Goal: Check status: Check status

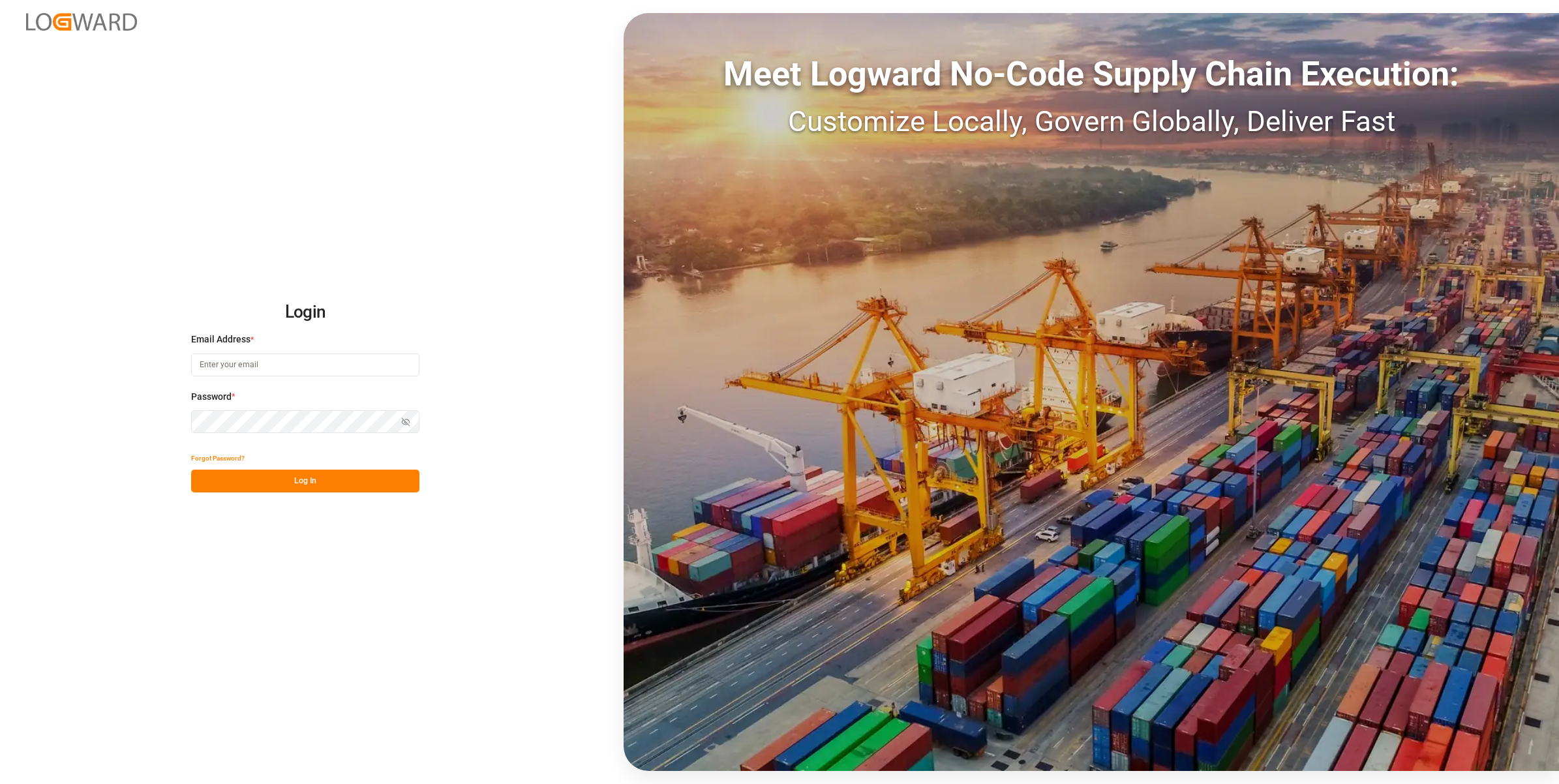
type input "[EMAIL_ADDRESS][DOMAIN_NAME]"
click at [301, 366] on input "[EMAIL_ADDRESS][DOMAIN_NAME]" at bounding box center [304, 365] width 228 height 23
drag, startPoint x: 302, startPoint y: 474, endPoint x: 342, endPoint y: 460, distance: 42.4
click at [303, 476] on button "Log In" at bounding box center [304, 481] width 228 height 23
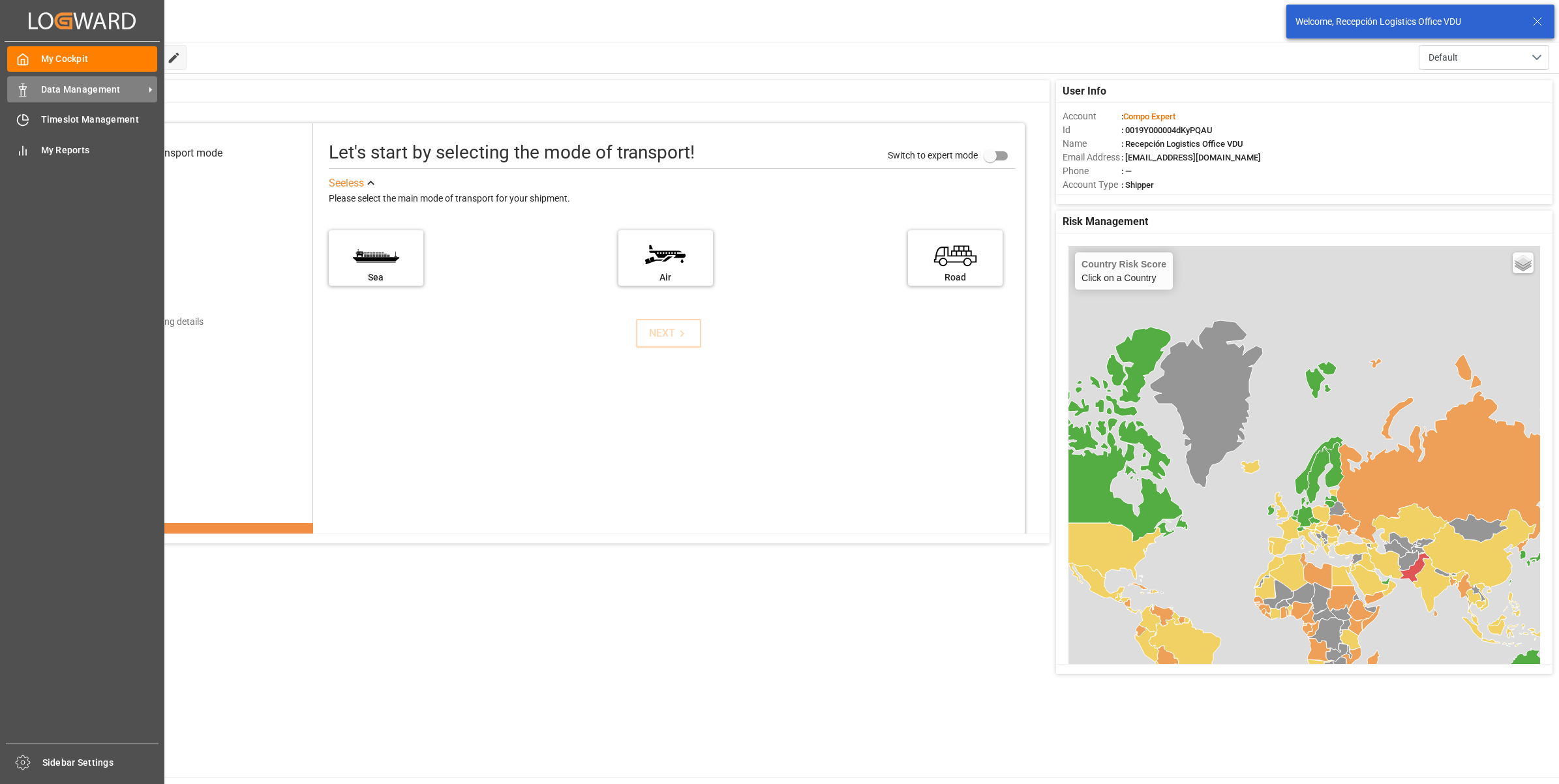
click at [11, 85] on div at bounding box center [18, 90] width 22 height 13
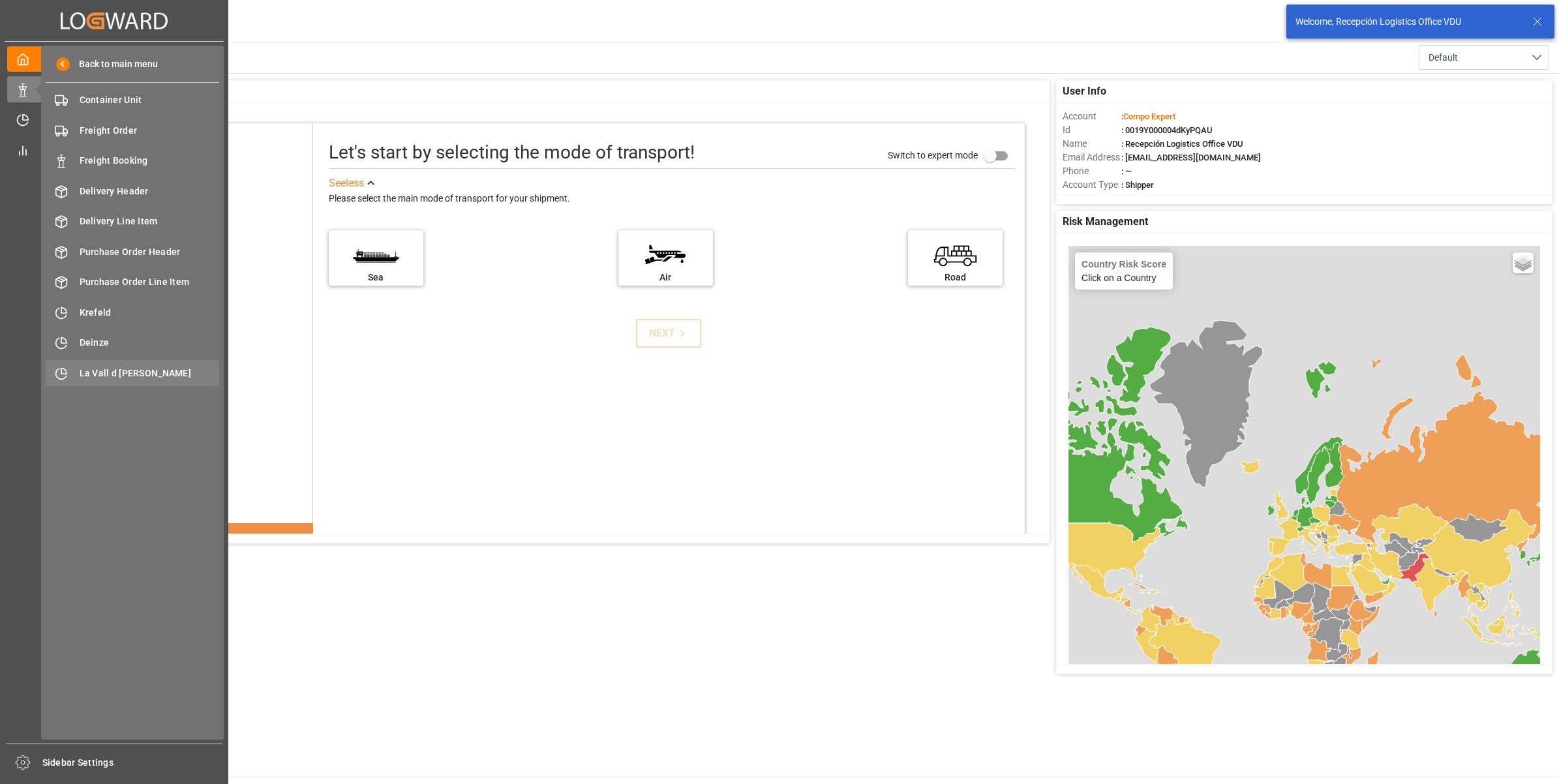
click at [82, 372] on span "La Vall d [PERSON_NAME]" at bounding box center [149, 373] width 140 height 13
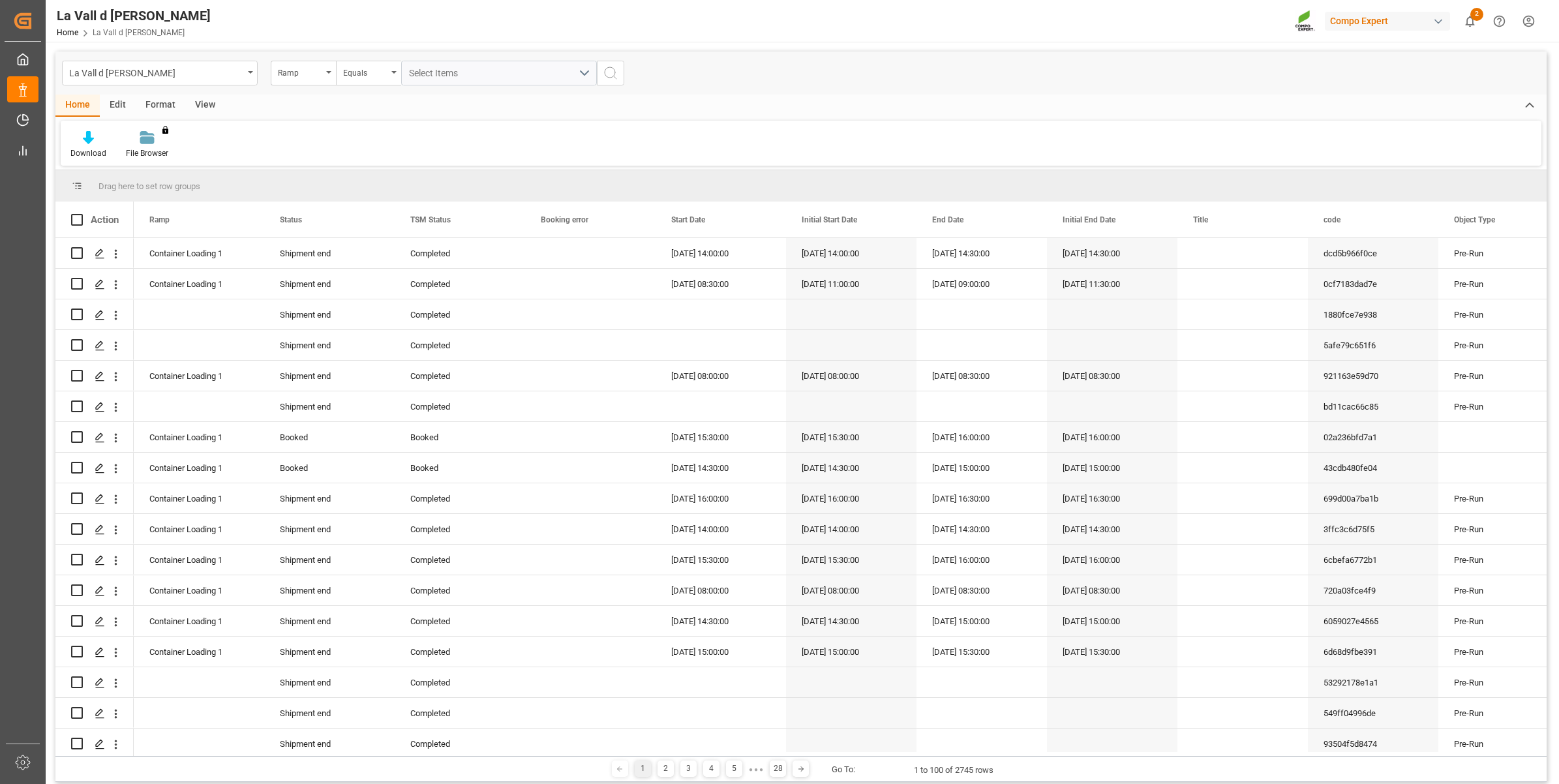
click at [206, 108] on div "View" at bounding box center [205, 105] width 40 height 22
click at [156, 141] on div at bounding box center [148, 137] width 65 height 13
click at [178, 183] on div "VDU Overview Carretileros" at bounding box center [183, 184] width 114 height 13
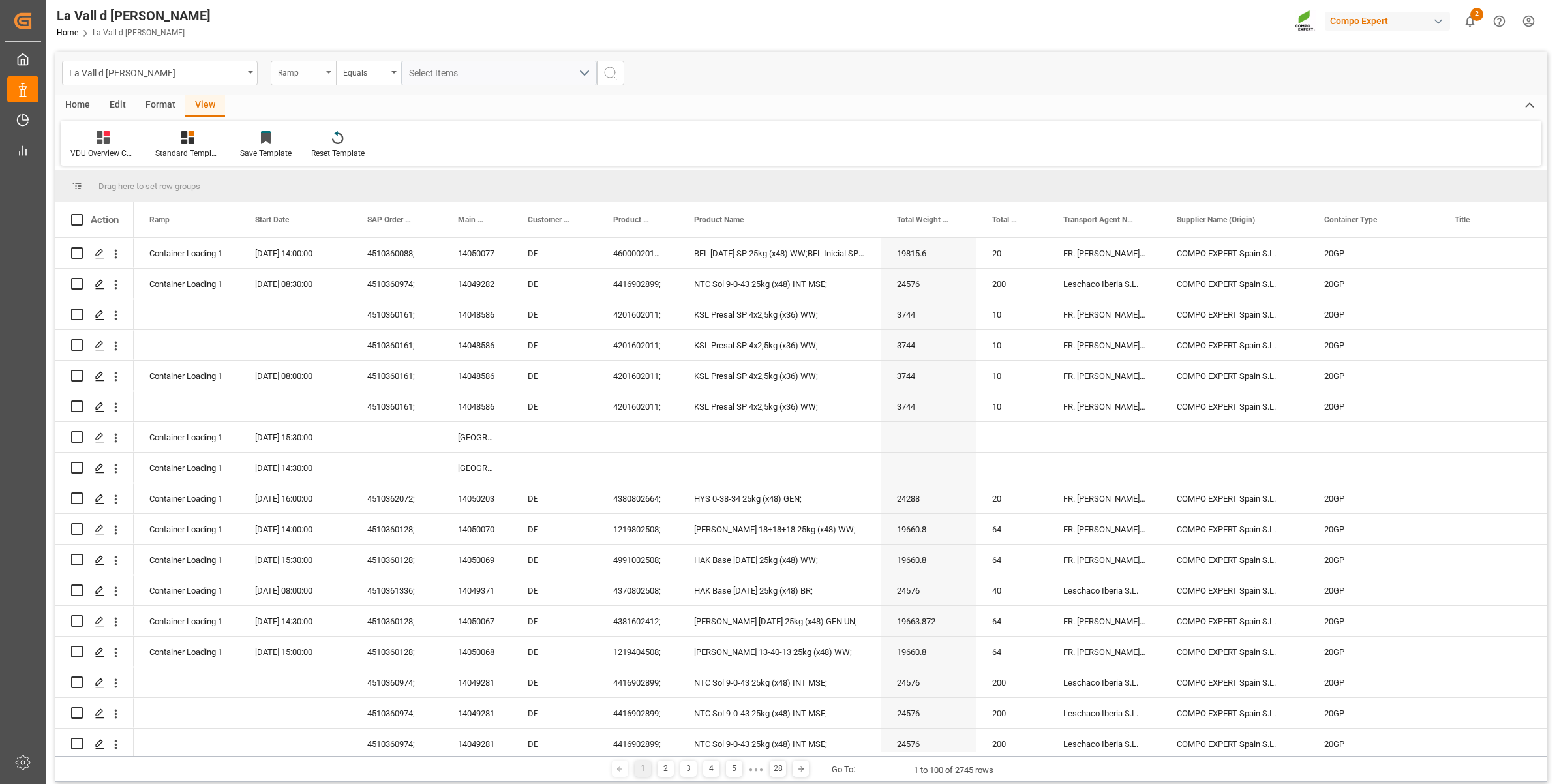
click at [301, 71] on div "Ramp" at bounding box center [300, 72] width 44 height 15
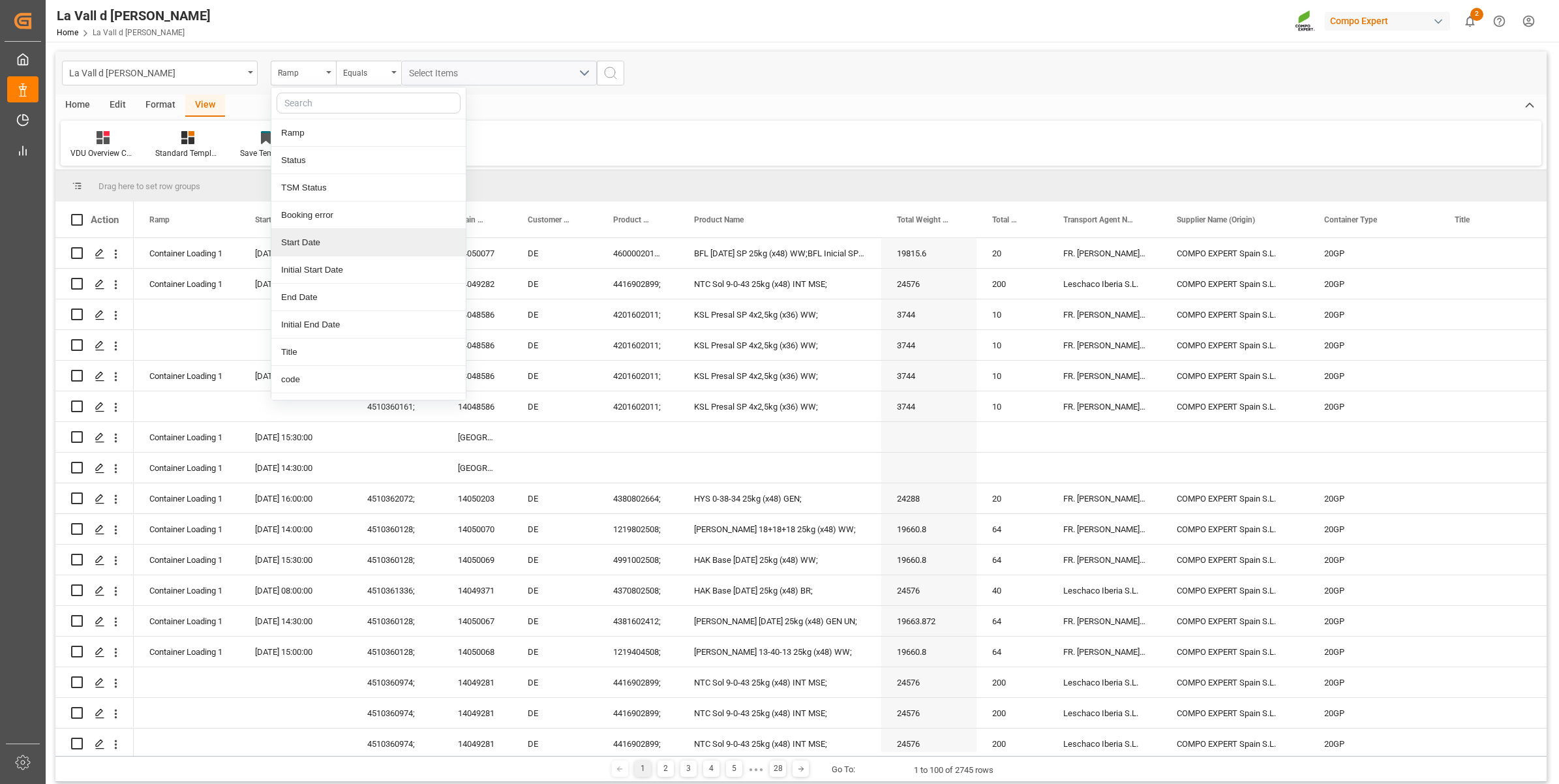
click at [304, 245] on div "Start Date" at bounding box center [368, 242] width 195 height 28
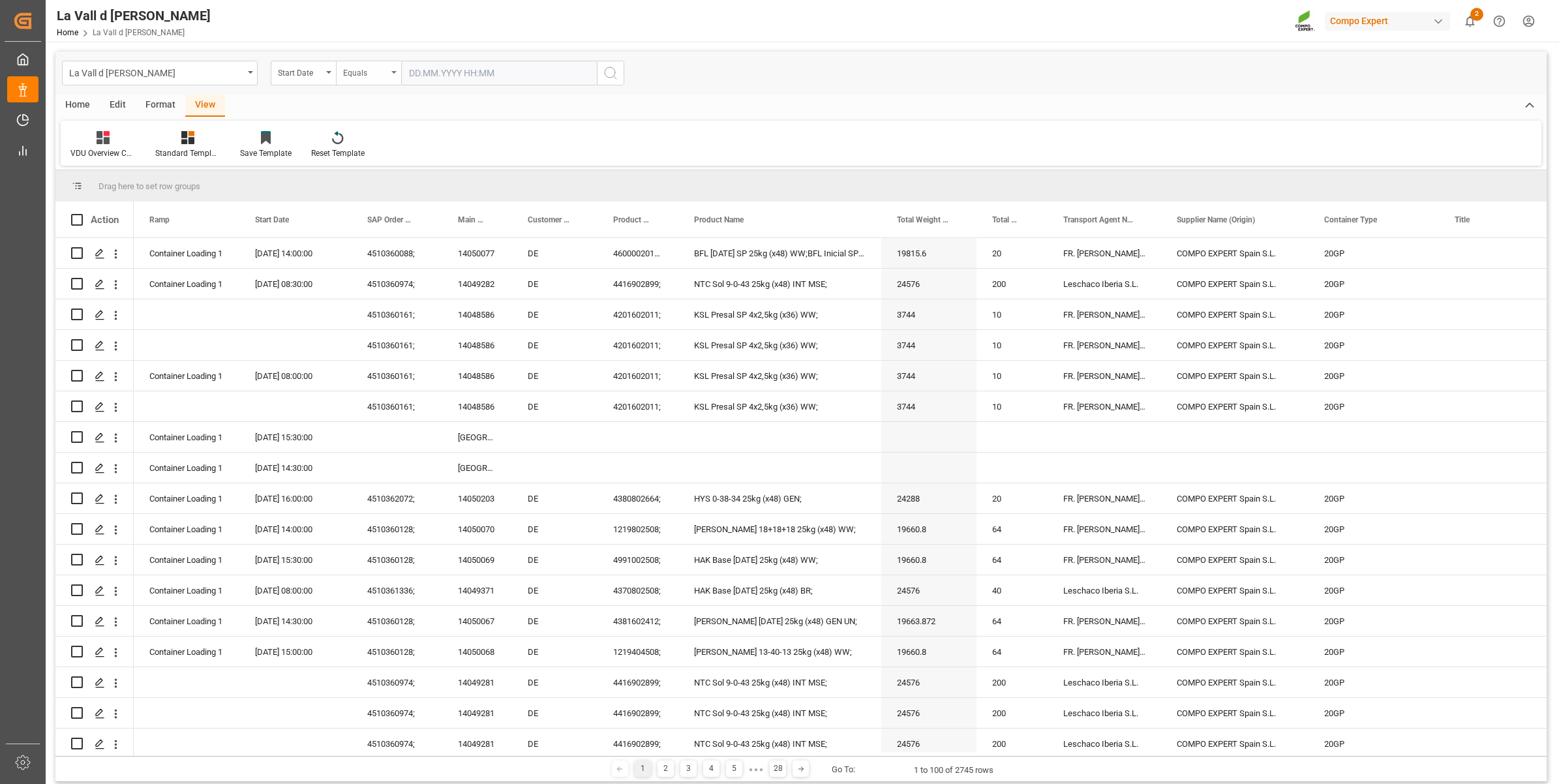
click at [368, 76] on div "Equals" at bounding box center [365, 72] width 44 height 15
click at [359, 242] on div "In range" at bounding box center [434, 242] width 195 height 28
click at [445, 73] on input "text" at bounding box center [449, 73] width 98 height 25
click at [419, 230] on span "18" at bounding box center [417, 229] width 9 height 10
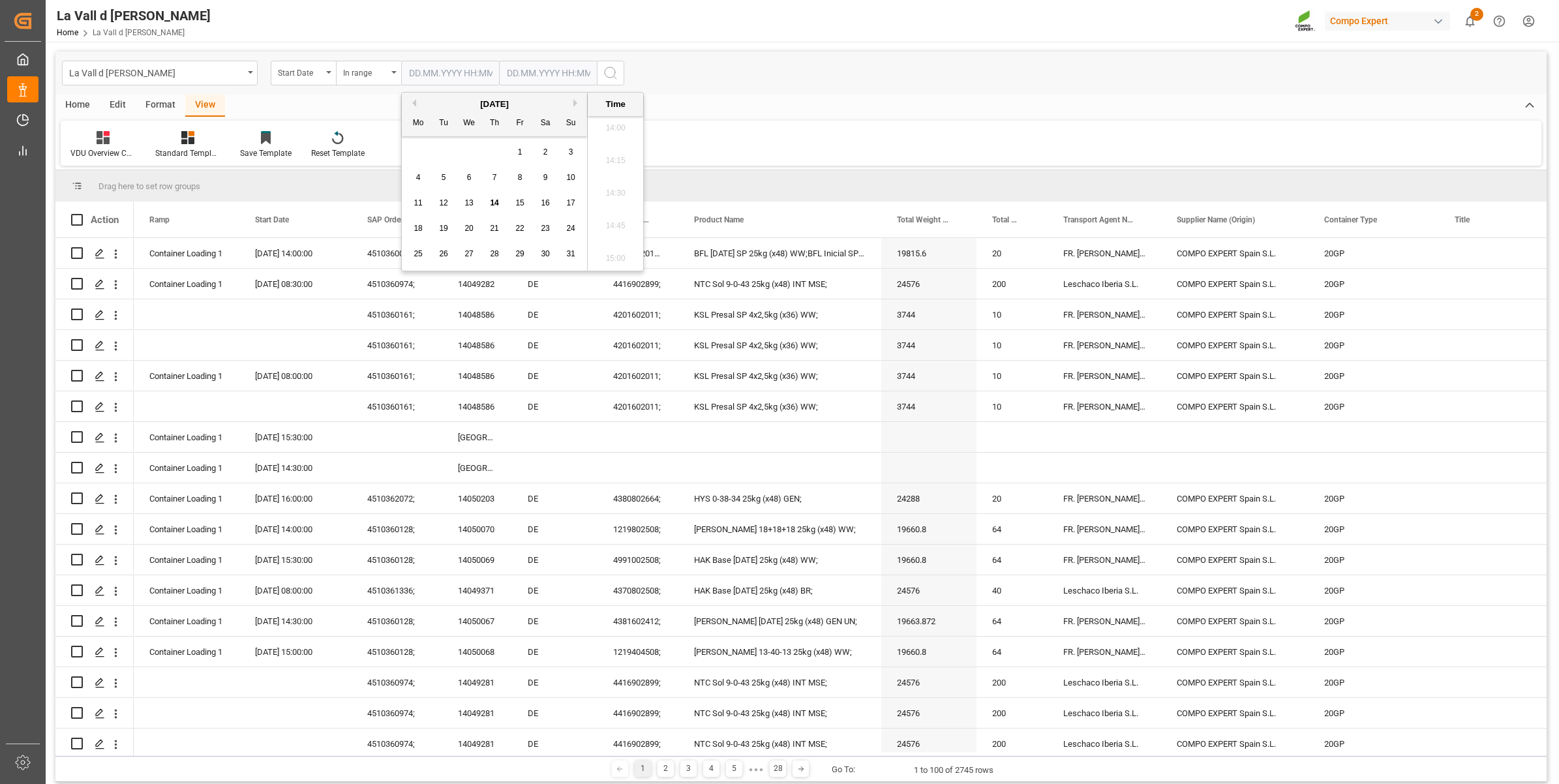
type input "[DATE] 00:00"
click at [499, 73] on input "text" at bounding box center [449, 73] width 98 height 25
click at [522, 229] on div "18" at bounding box center [516, 229] width 16 height 15
type input "[DATE] 00:00"
click at [814, 129] on div "VDU Overview Carretileros Standard Templates Save Template Reset Template" at bounding box center [801, 142] width 1481 height 45
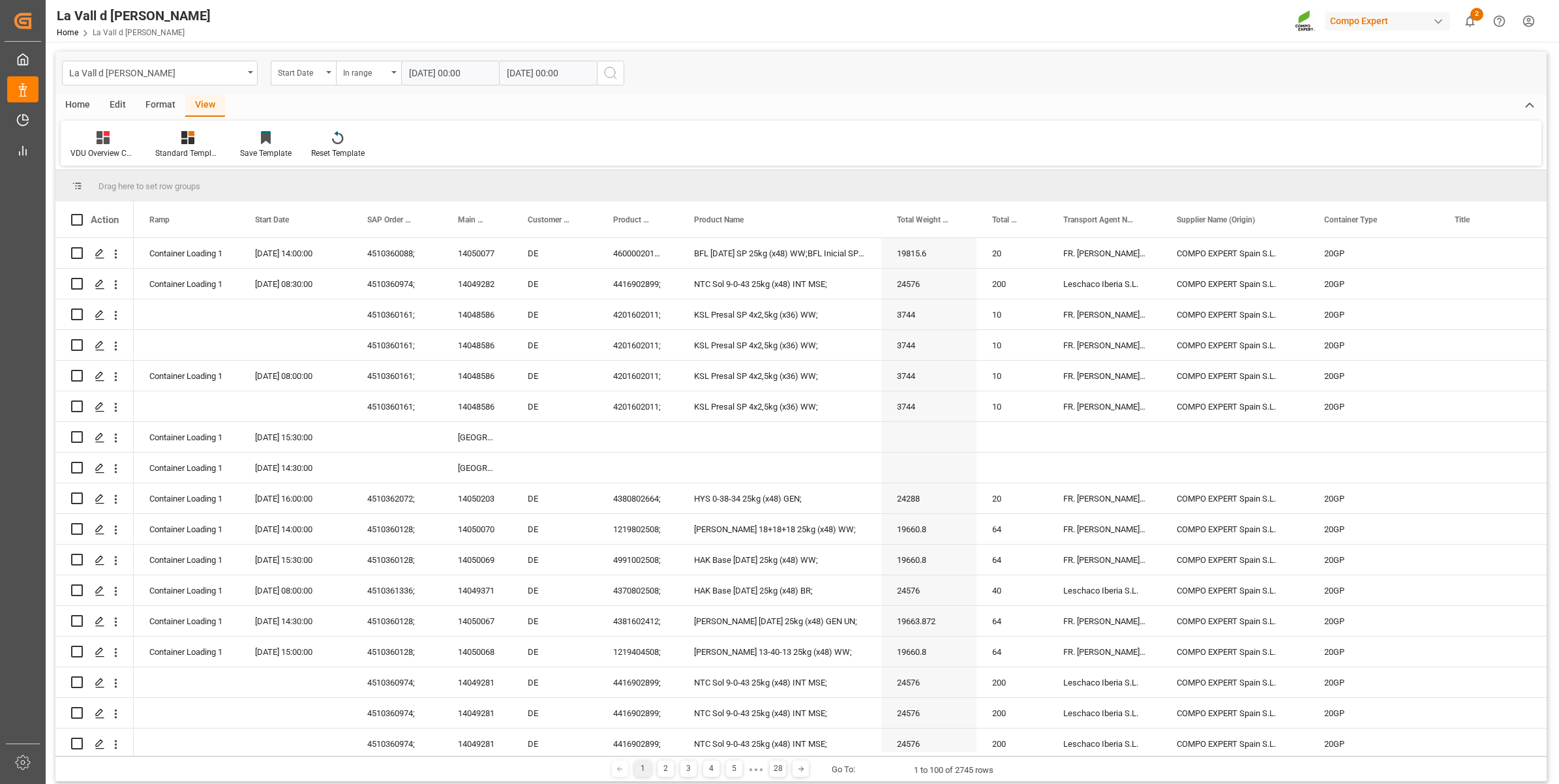
click at [614, 65] on icon "search button" at bounding box center [611, 72] width 15 height 15
